Goal: Find specific page/section: Find specific page/section

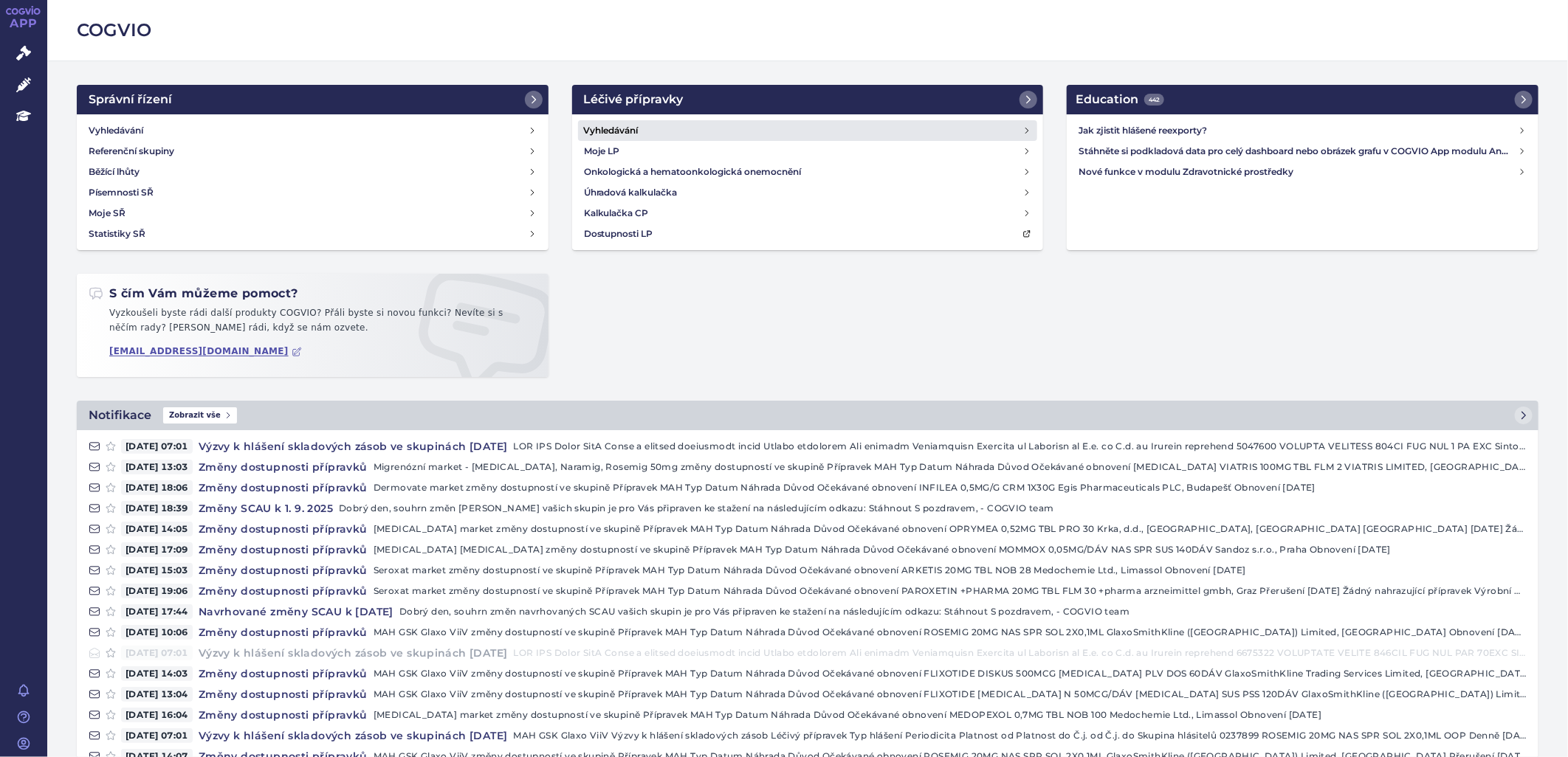
click at [630, 131] on h4 "Vyhledávání" at bounding box center [611, 131] width 55 height 15
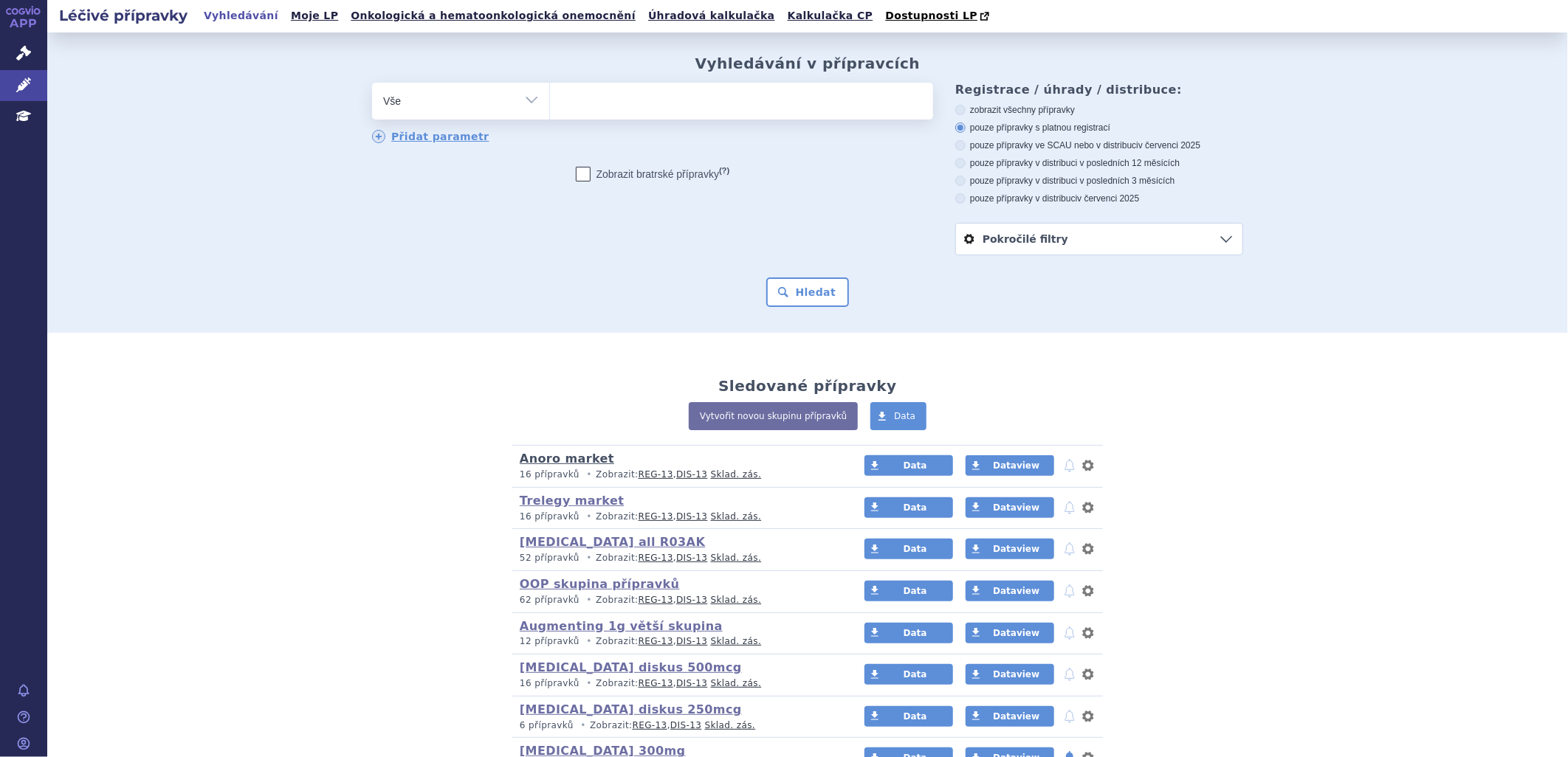
click at [560, 456] on link "Anoro market" at bounding box center [568, 459] width 95 height 14
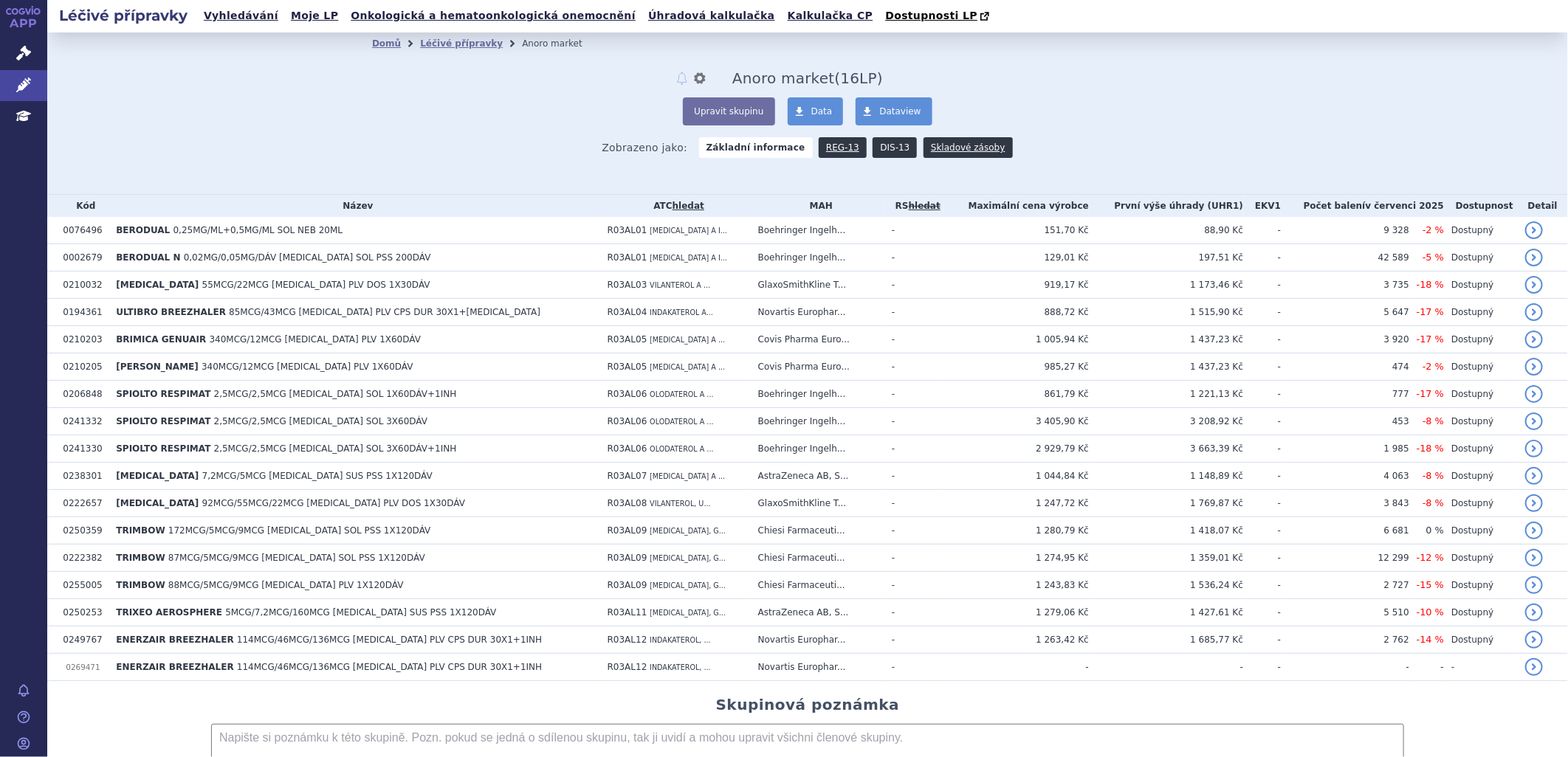
click at [878, 145] on link "DIS-13" at bounding box center [894, 148] width 45 height 21
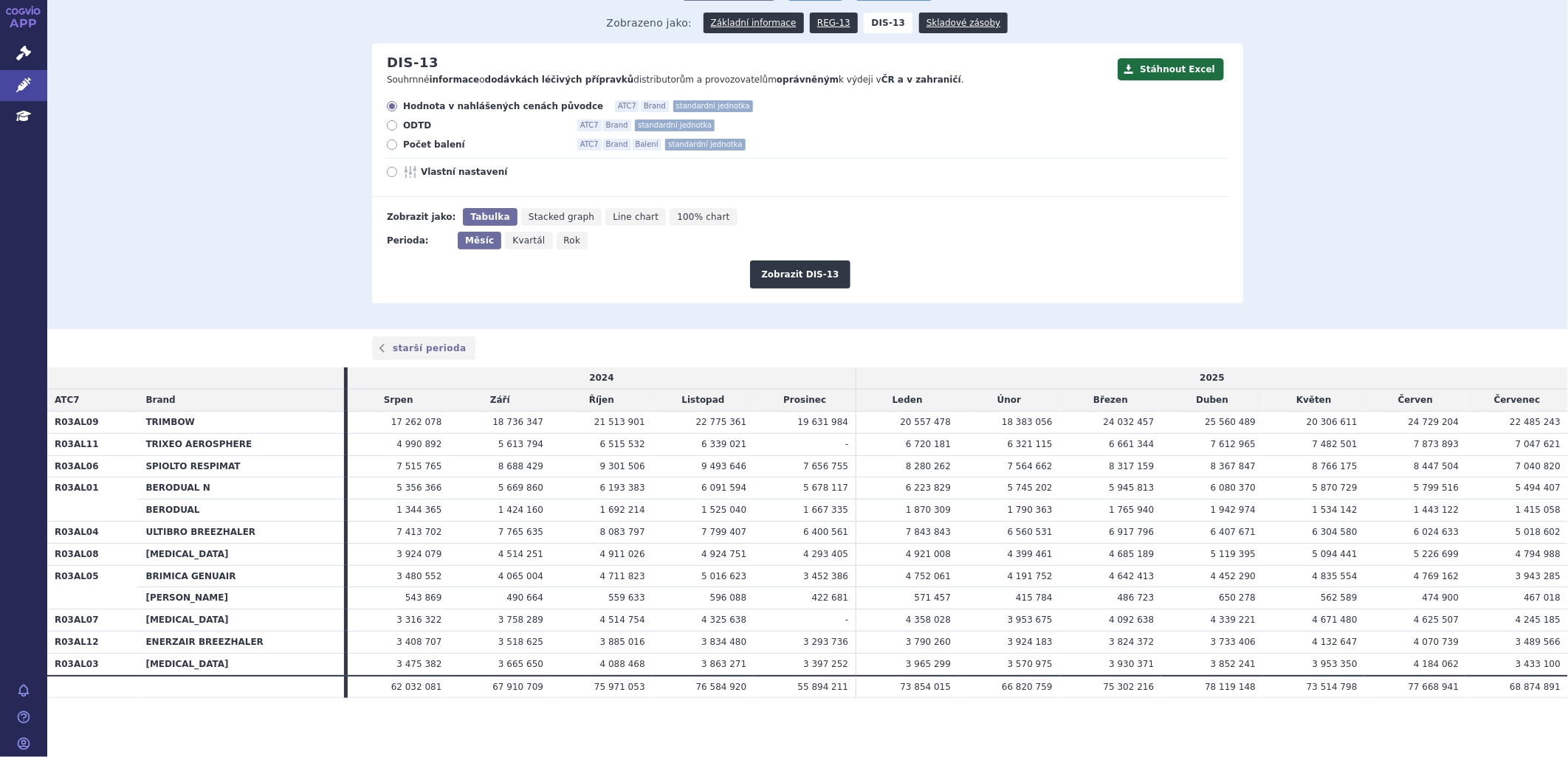
scroll to position [45, 0]
